Goal: Use online tool/utility: Utilize a website feature to perform a specific function

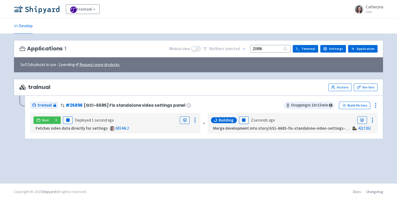
click at [268, 50] on input "25896" at bounding box center [270, 48] width 41 height 7
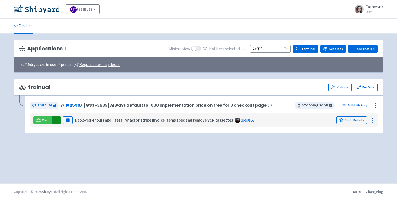
type input "25907"
click at [54, 122] on button "button" at bounding box center [56, 121] width 9 height 8
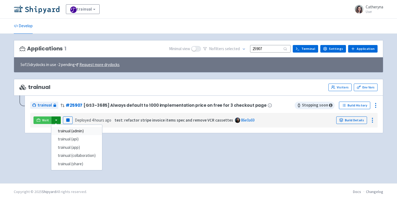
click at [76, 131] on link "trainual (admin)" at bounding box center [76, 131] width 51 height 8
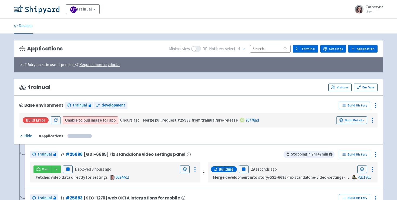
click at [263, 49] on input at bounding box center [270, 48] width 41 height 7
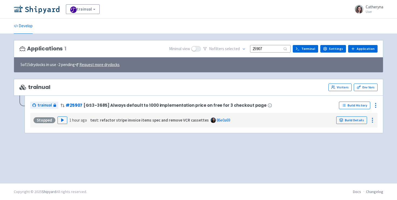
type input "25907"
drag, startPoint x: 56, startPoint y: 125, endPoint x: 56, endPoint y: 139, distance: 13.2
click at [58, 135] on div "trainual Visitors Env Vars trainual # 25907 [GS3-3685] Always default to 1000 i…" at bounding box center [199, 109] width 370 height 61
click at [63, 117] on button "Play" at bounding box center [63, 121] width 10 height 8
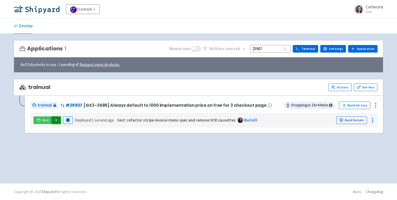
click at [52, 120] on button "button" at bounding box center [56, 121] width 9 height 8
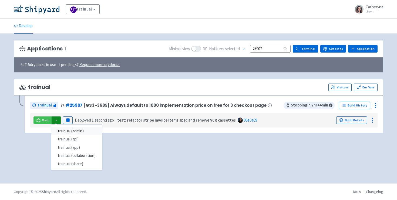
click at [93, 132] on link "trainual (admin)" at bounding box center [76, 131] width 51 height 8
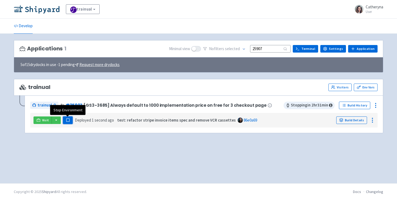
click at [70, 122] on button "Pause" at bounding box center [68, 121] width 10 height 8
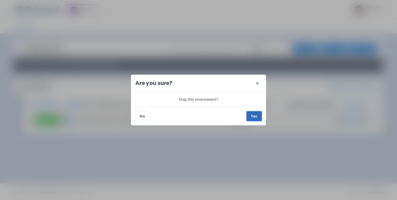
click at [257, 118] on button "Yes" at bounding box center [254, 117] width 15 height 10
